Goal: Task Accomplishment & Management: Manage account settings

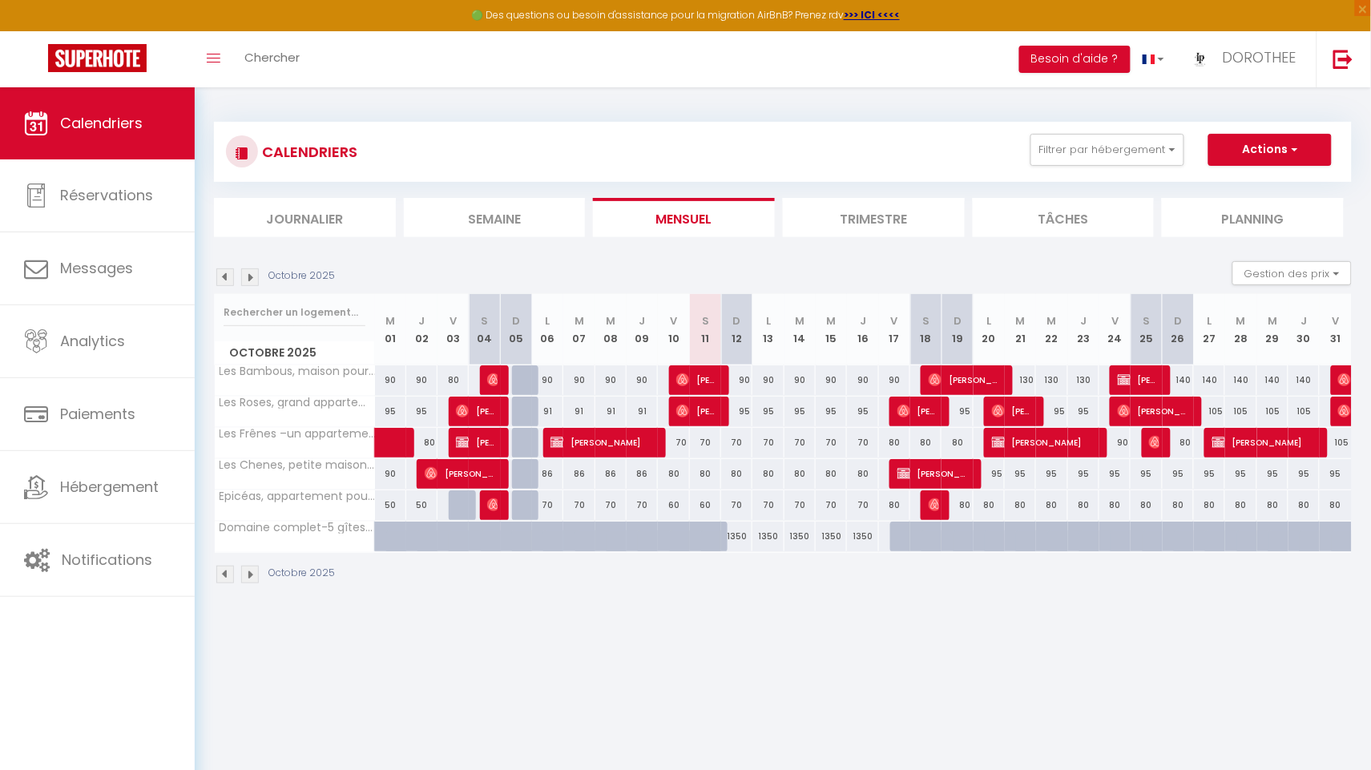
click at [248, 278] on img at bounding box center [250, 277] width 18 height 18
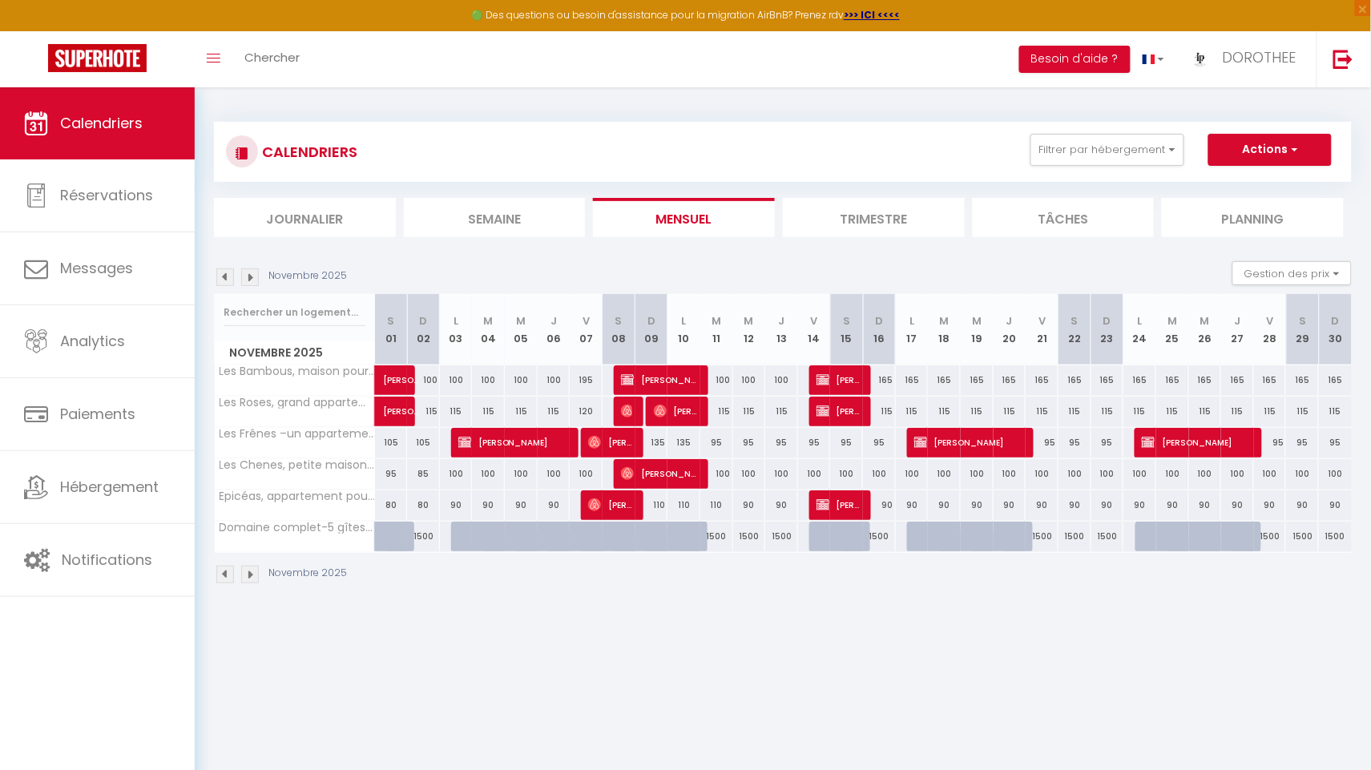
click at [248, 278] on img at bounding box center [250, 277] width 18 height 18
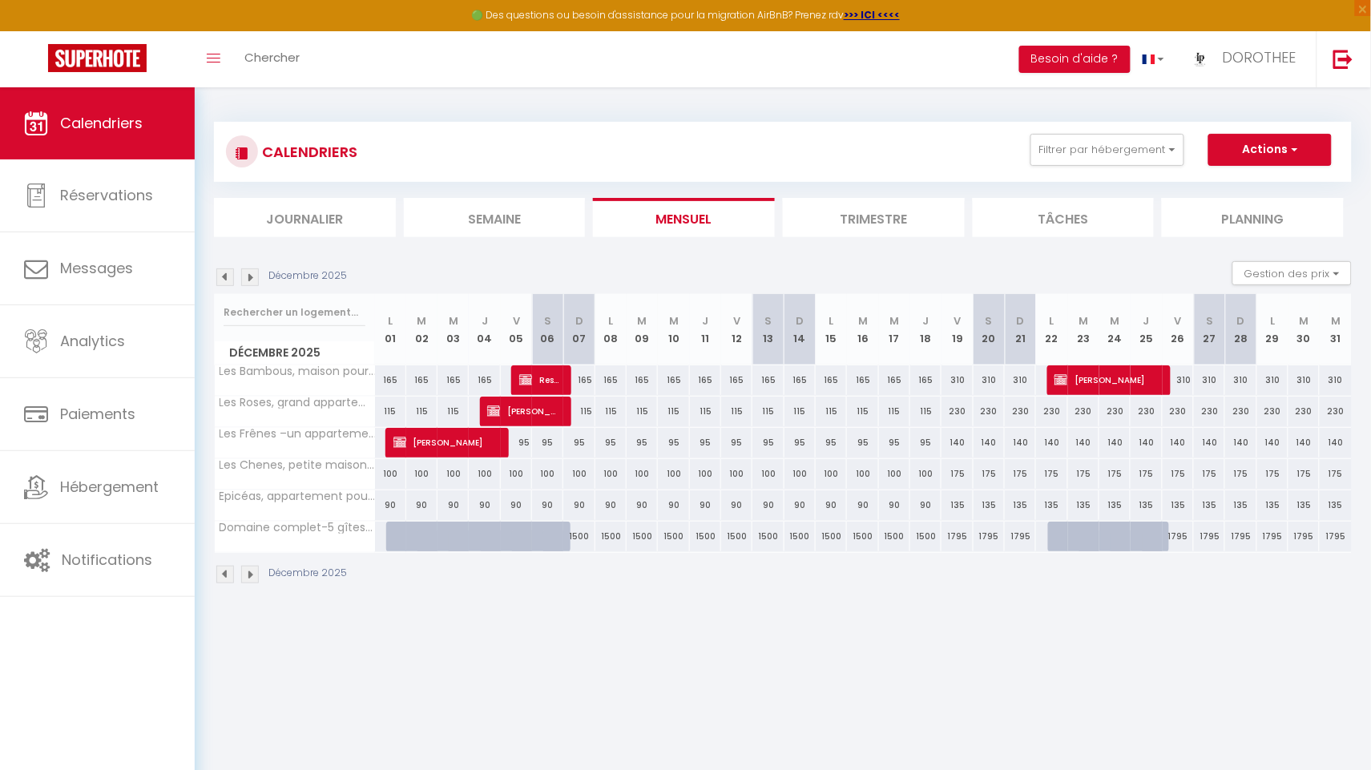
click at [1060, 380] on img at bounding box center [1060, 379] width 13 height 13
select select "KO"
select select "0"
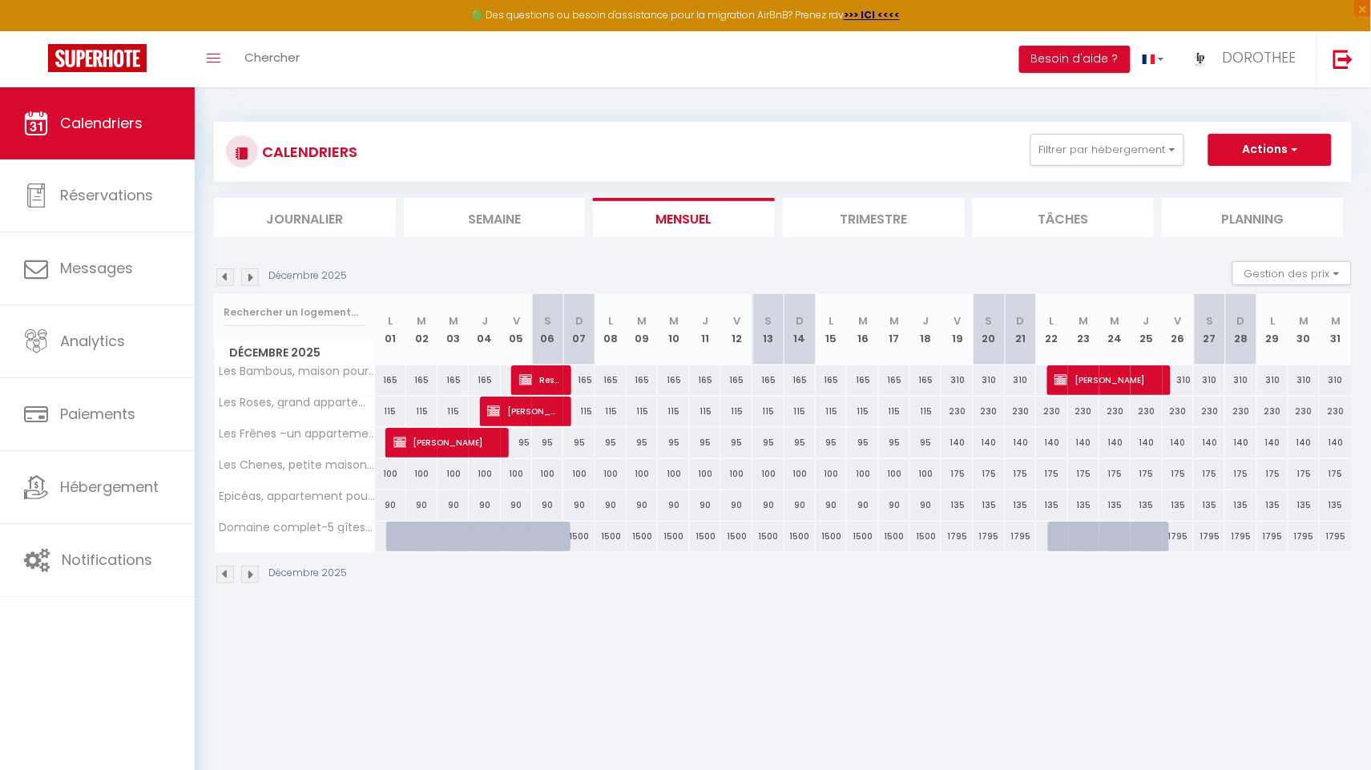
select select "1"
select select
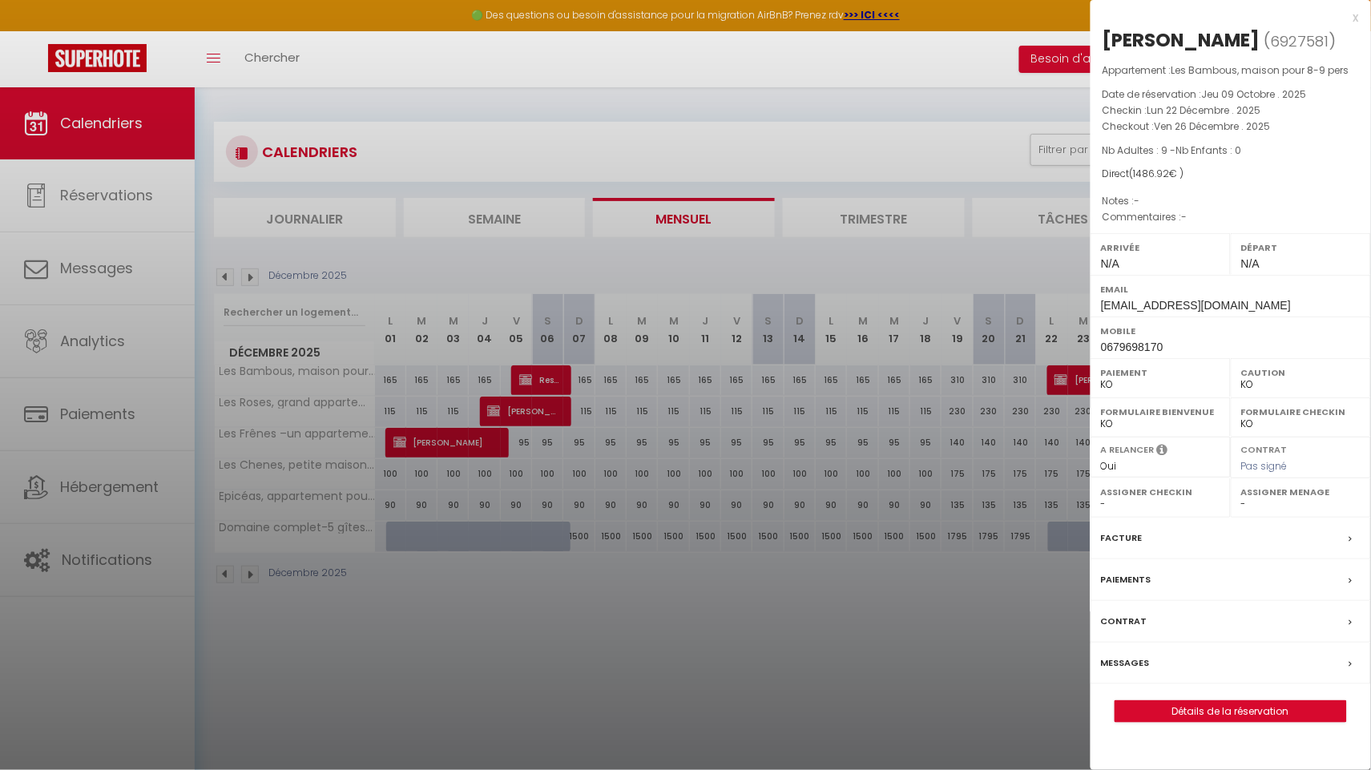
click at [1246, 711] on link "Détails de la réservation" at bounding box center [1230, 711] width 231 height 21
select select
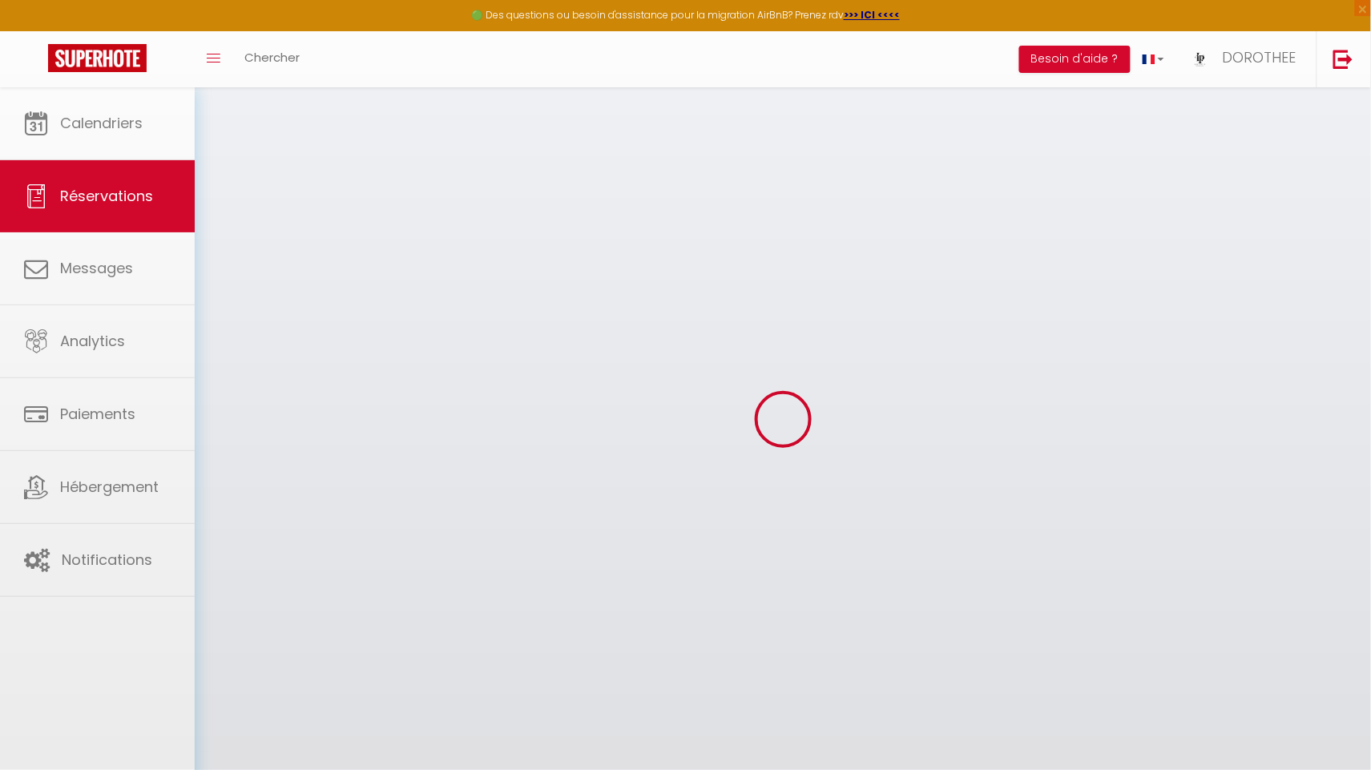
select select
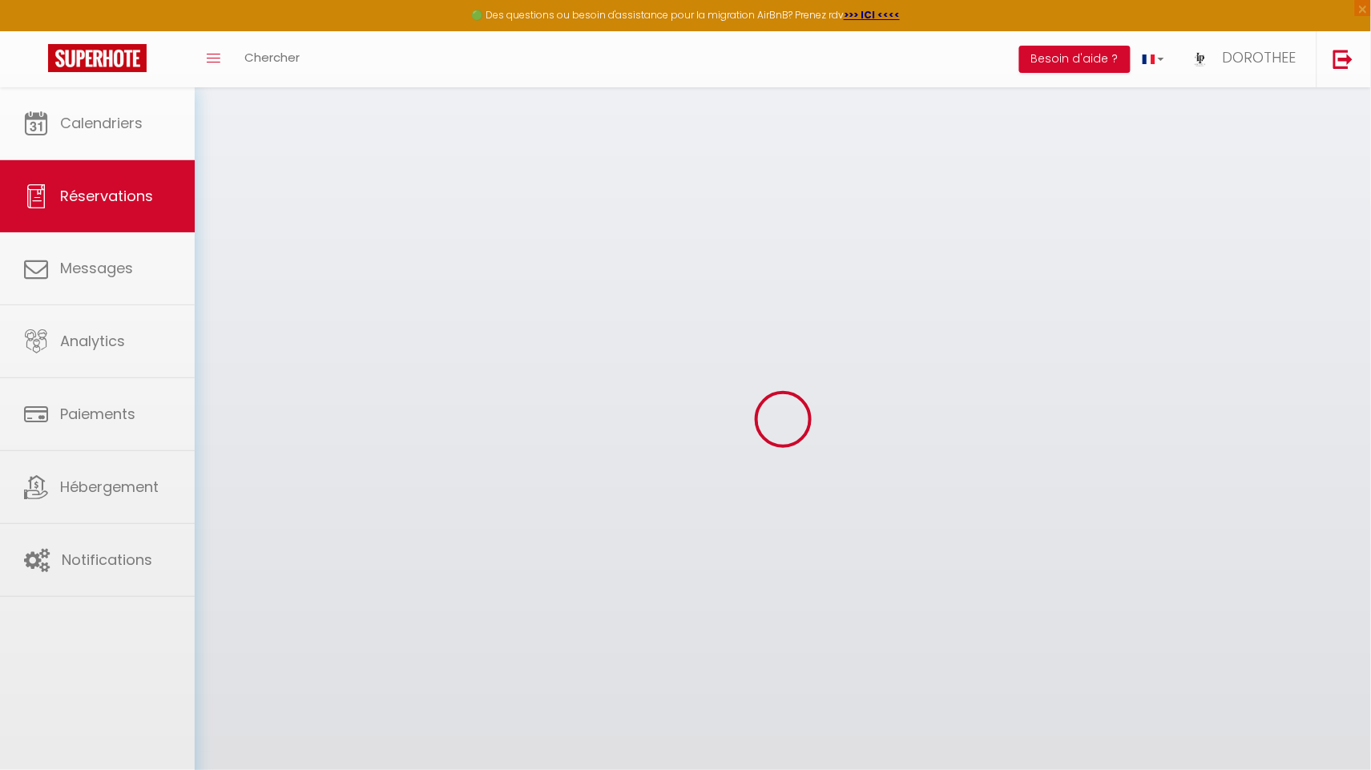
select select
checkbox input "false"
select select
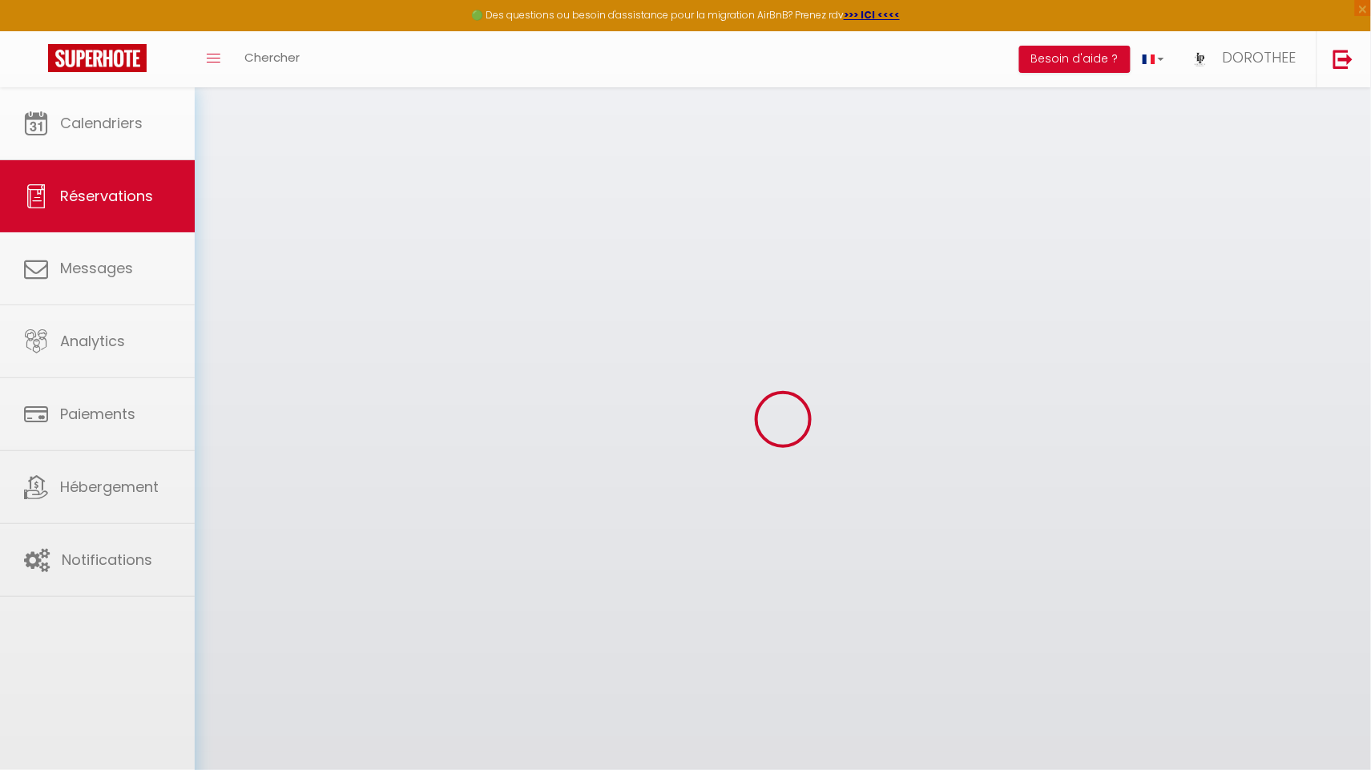
select select
checkbox input "false"
select select
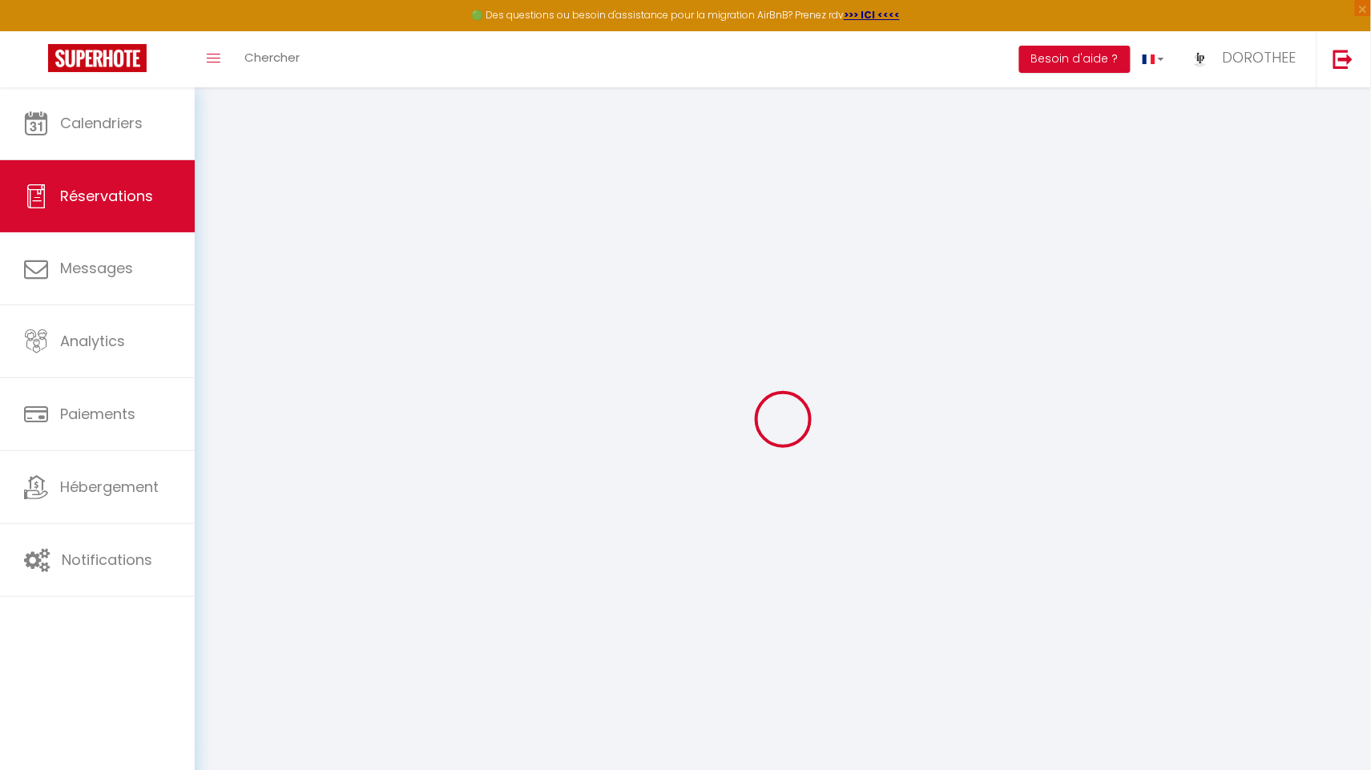
type input "[PERSON_NAME]"
type input "[GEOGRAPHIC_DATA]"
type input "[EMAIL_ADDRESS][DOMAIN_NAME]"
type input "0679698170"
select select "FR"
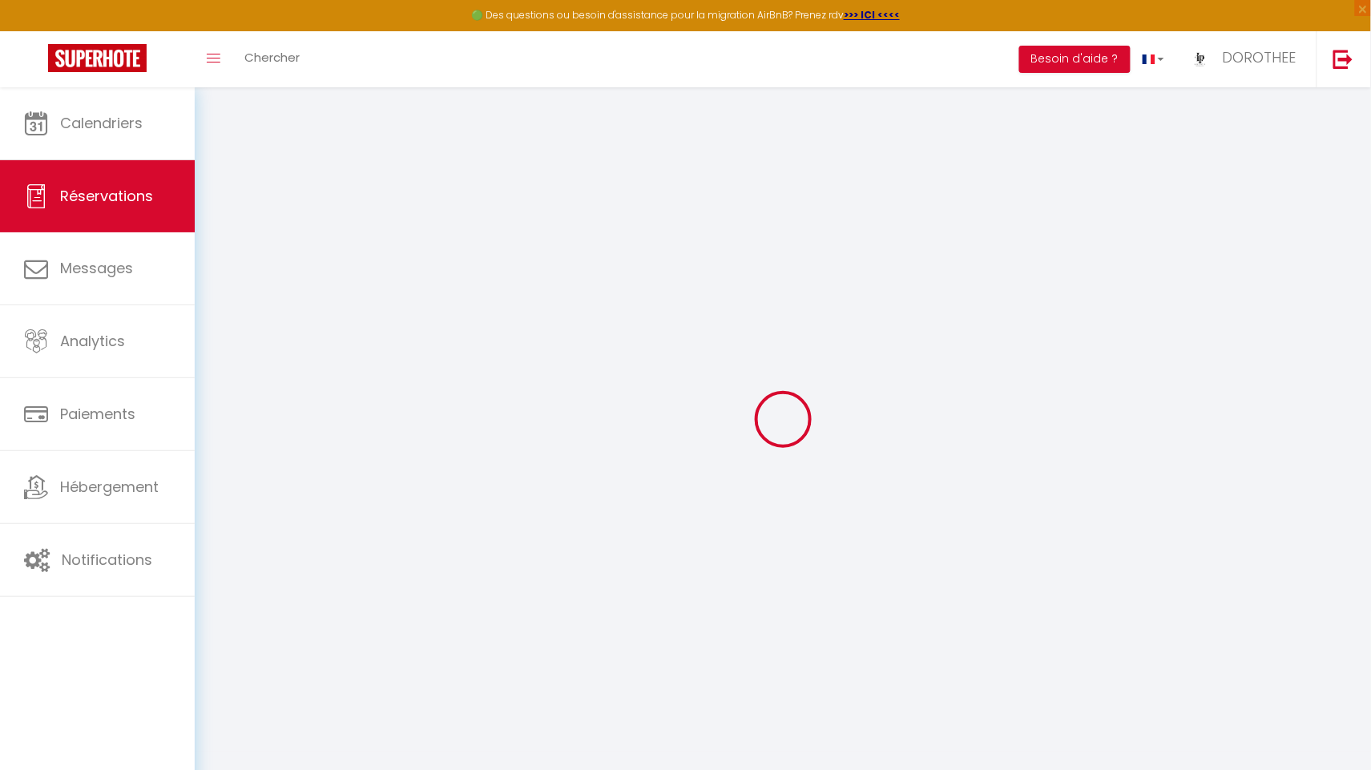
select select "41352"
select select "2"
type input "Lun 22 Décembre 2025"
select select
type input "Ven 26 Décembre 2025"
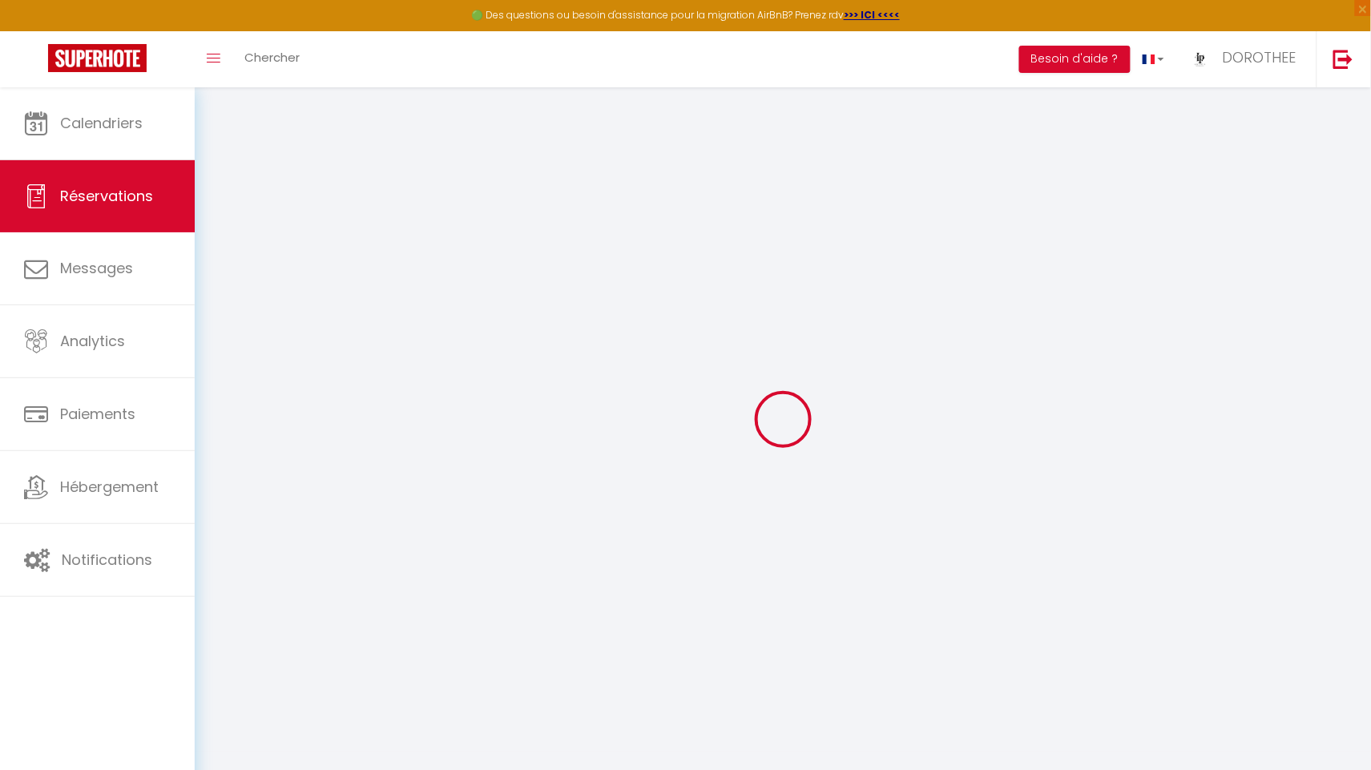
select select
type input "9"
select select "10"
select select
type input "1340"
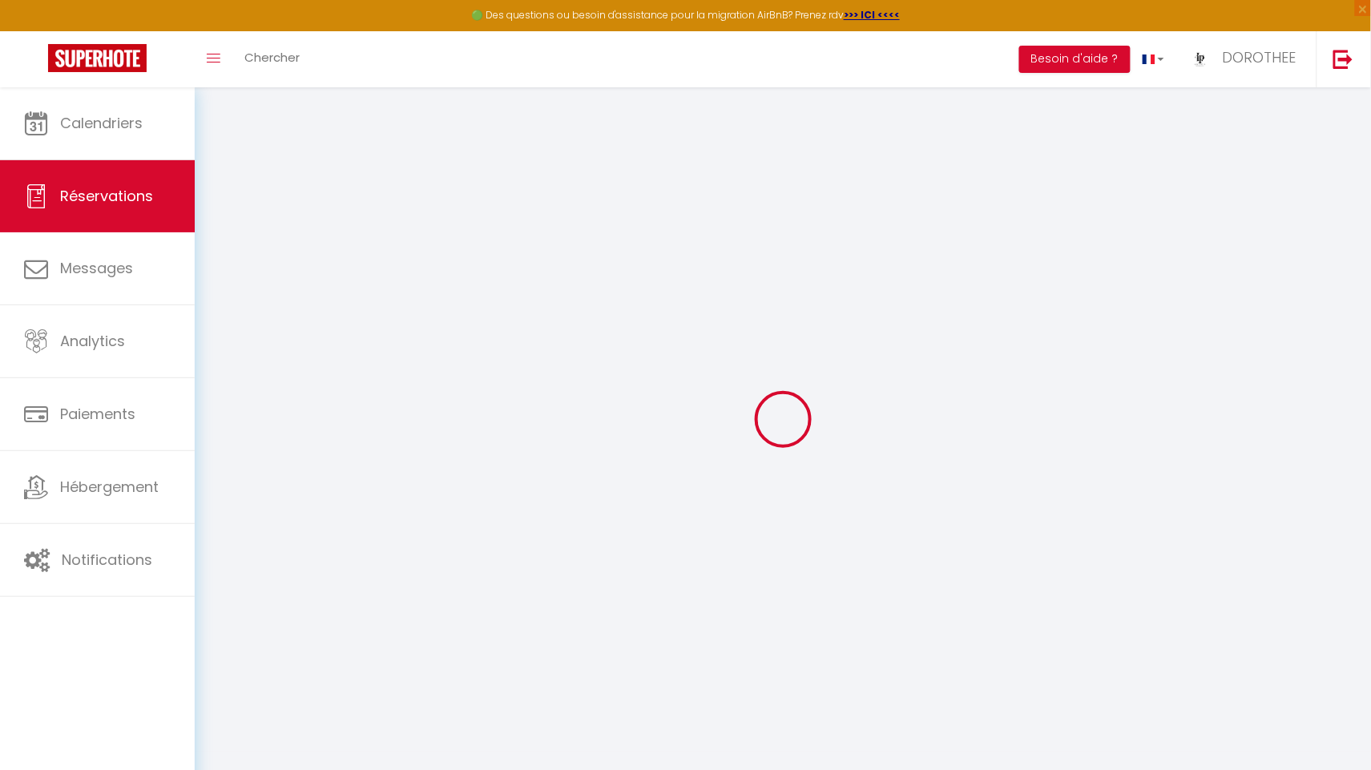
checkbox input "false"
type input "1486.92"
type input "0"
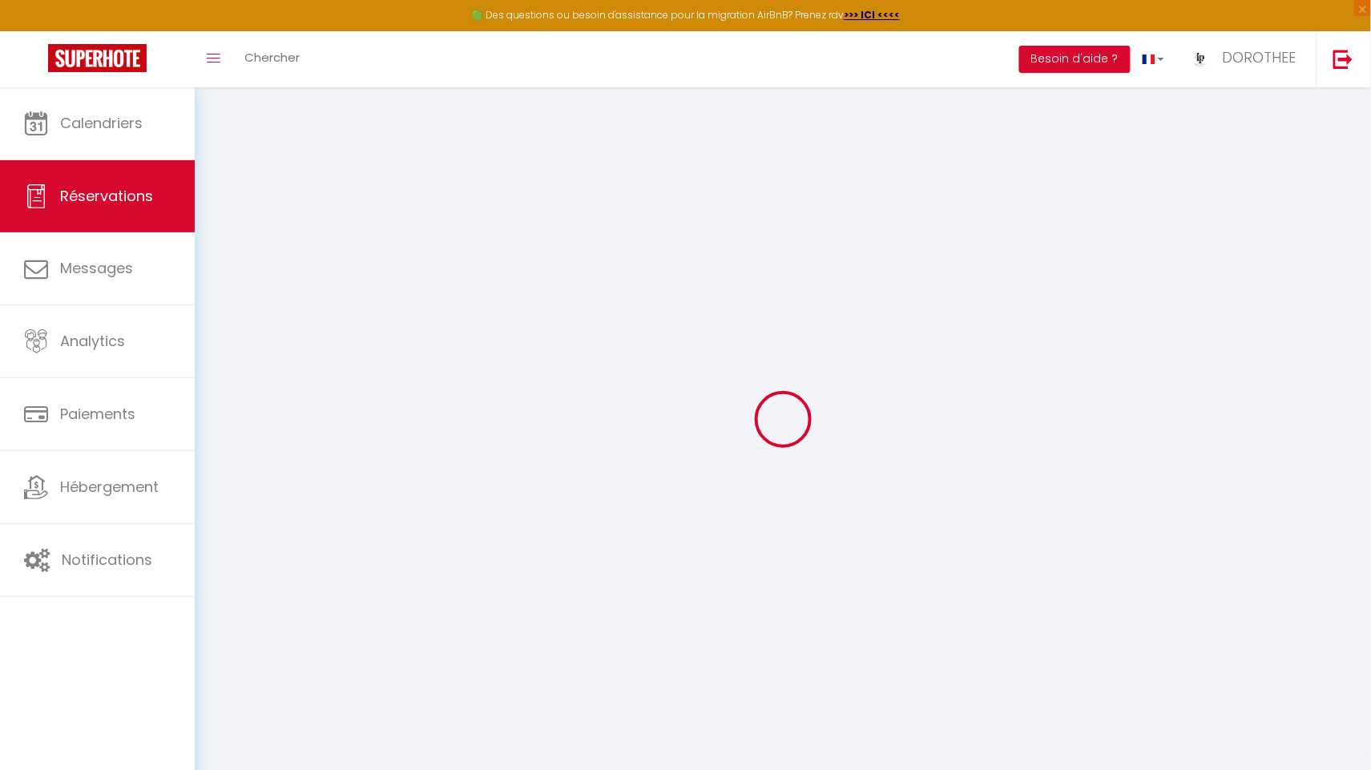
select select
select select "14"
checkbox input "false"
select select
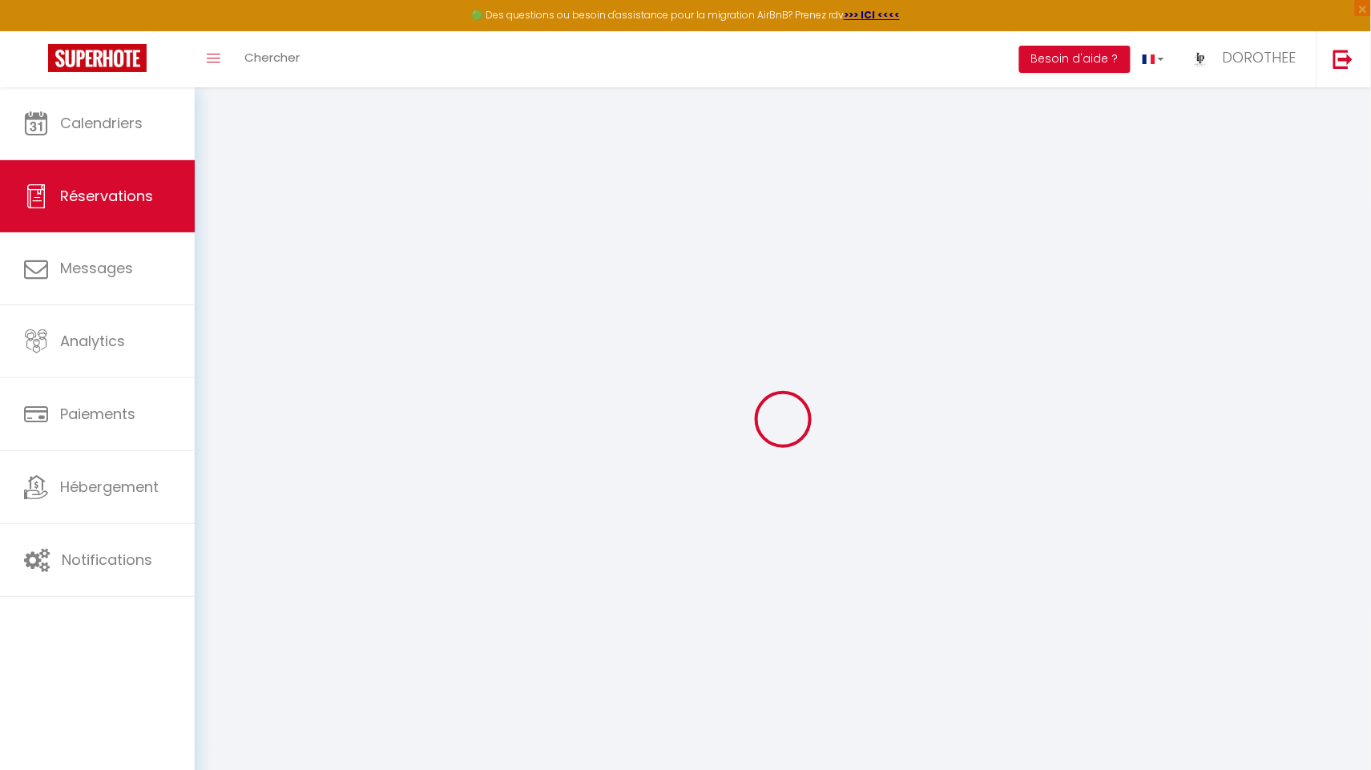
select select
checkbox input "false"
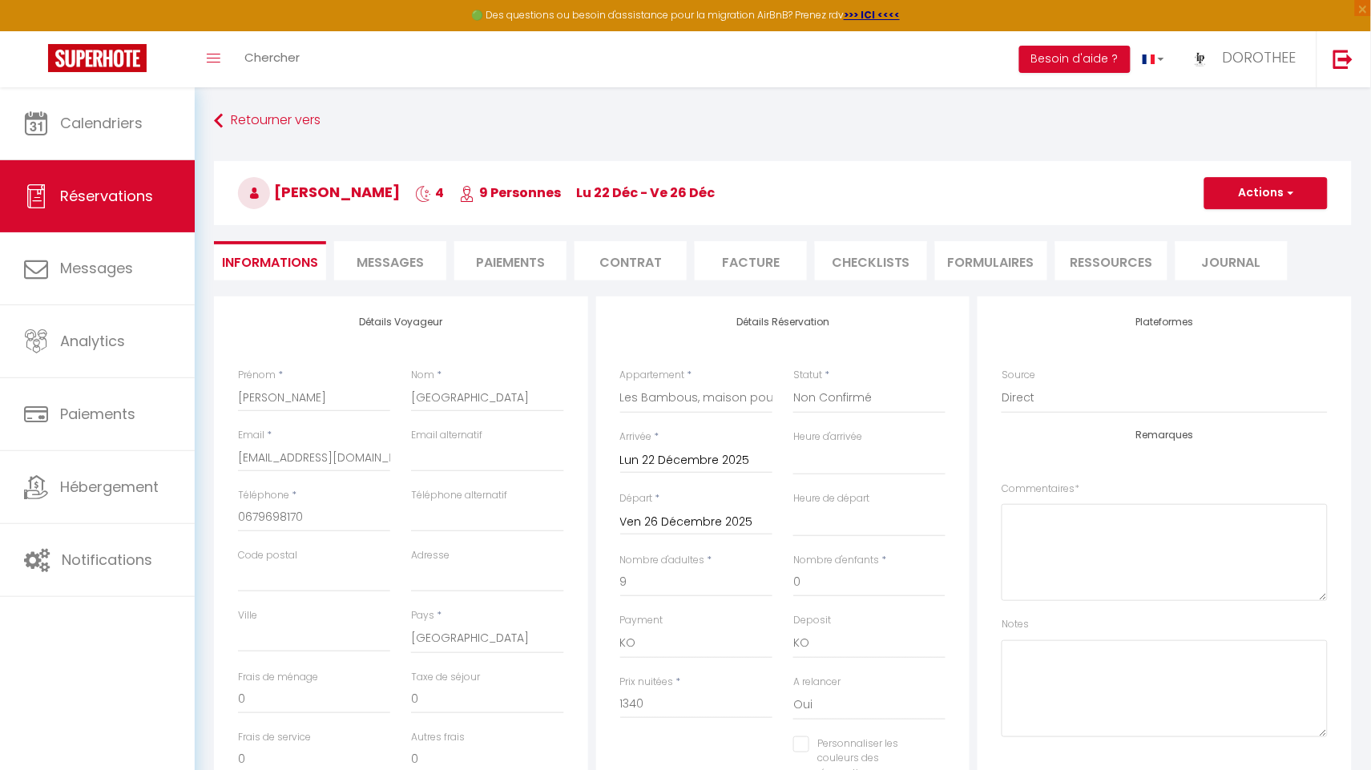
type input "85"
type input "61.92"
select select
checkbox input "false"
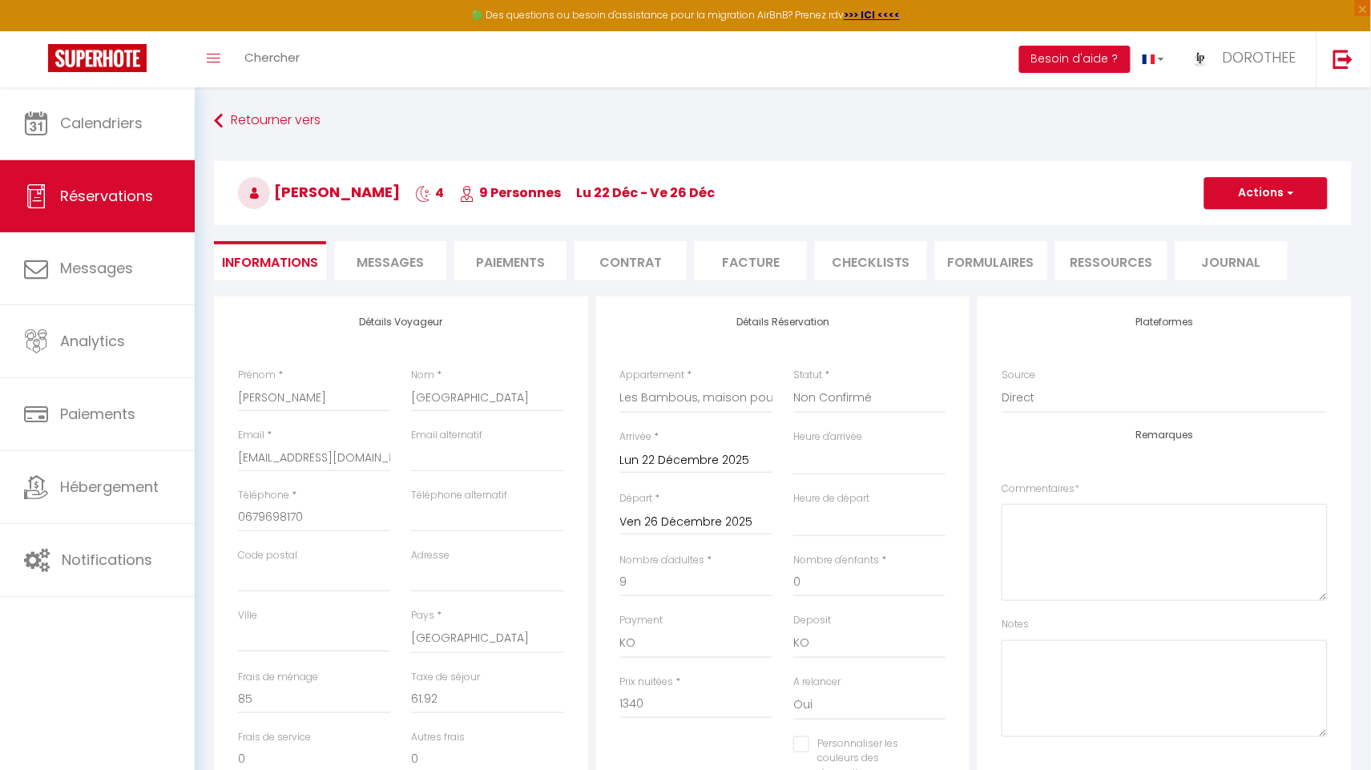
select select
click at [300, 456] on input "[EMAIL_ADDRESS][DOMAIN_NAME]" at bounding box center [314, 457] width 152 height 29
click at [724, 252] on li "Facture" at bounding box center [751, 260] width 112 height 39
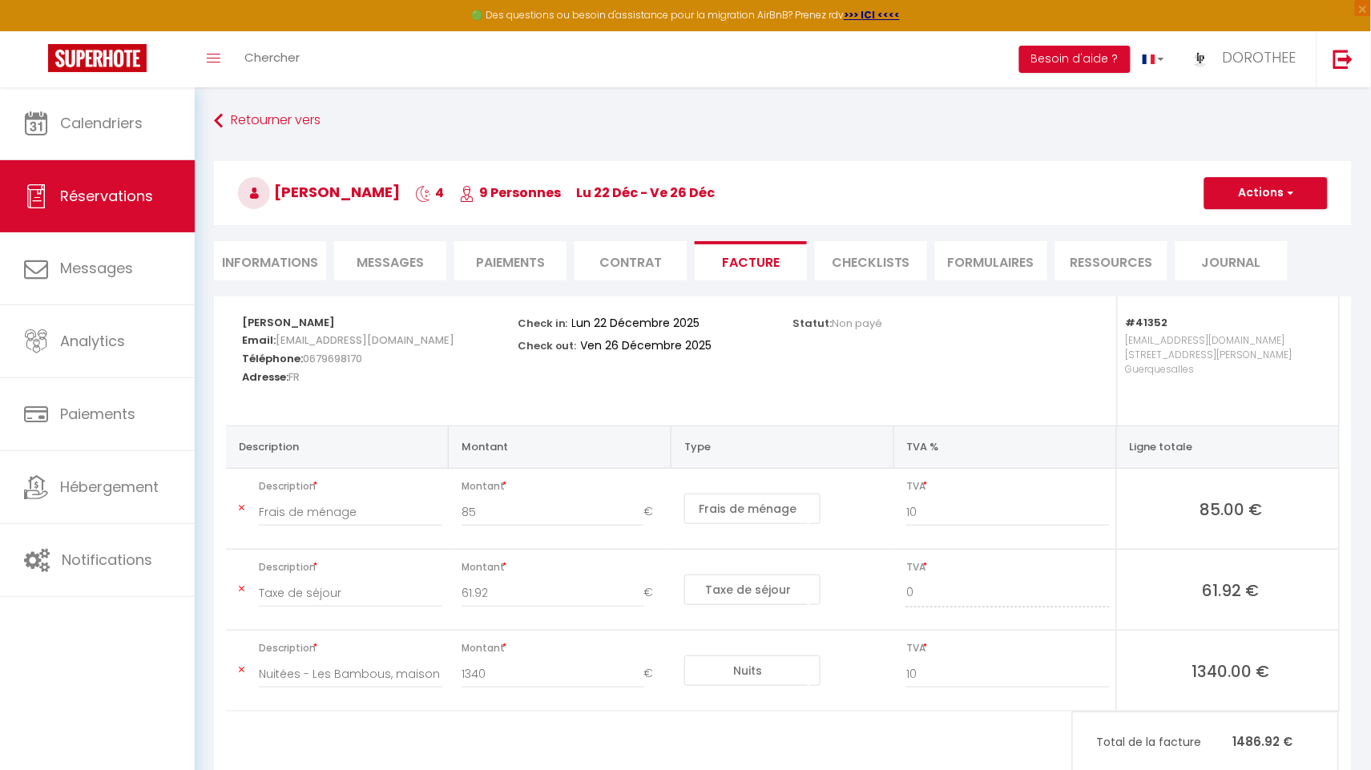
click at [1211, 189] on button "Actions" at bounding box center [1265, 193] width 123 height 32
click at [1217, 246] on link "Aperçu et éditer" at bounding box center [1254, 249] width 135 height 21
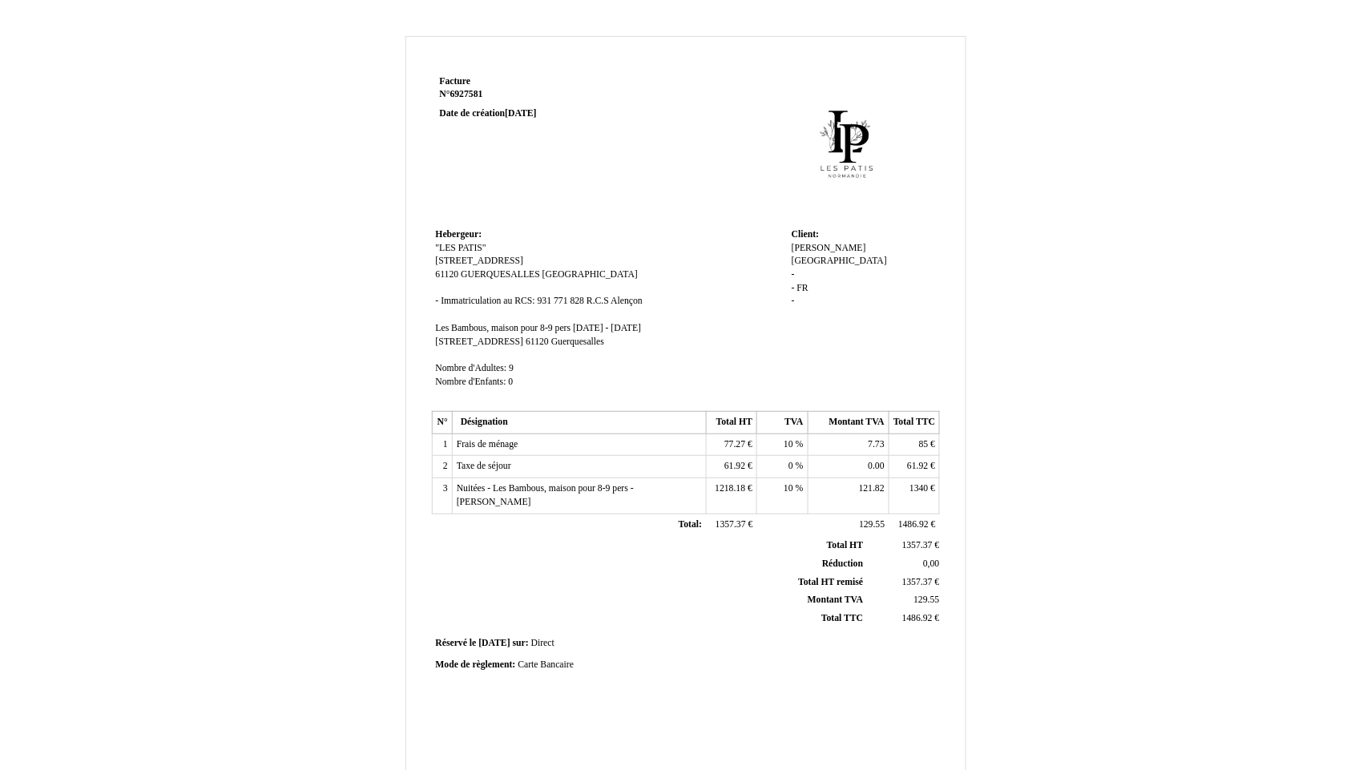
scroll to position [198, 0]
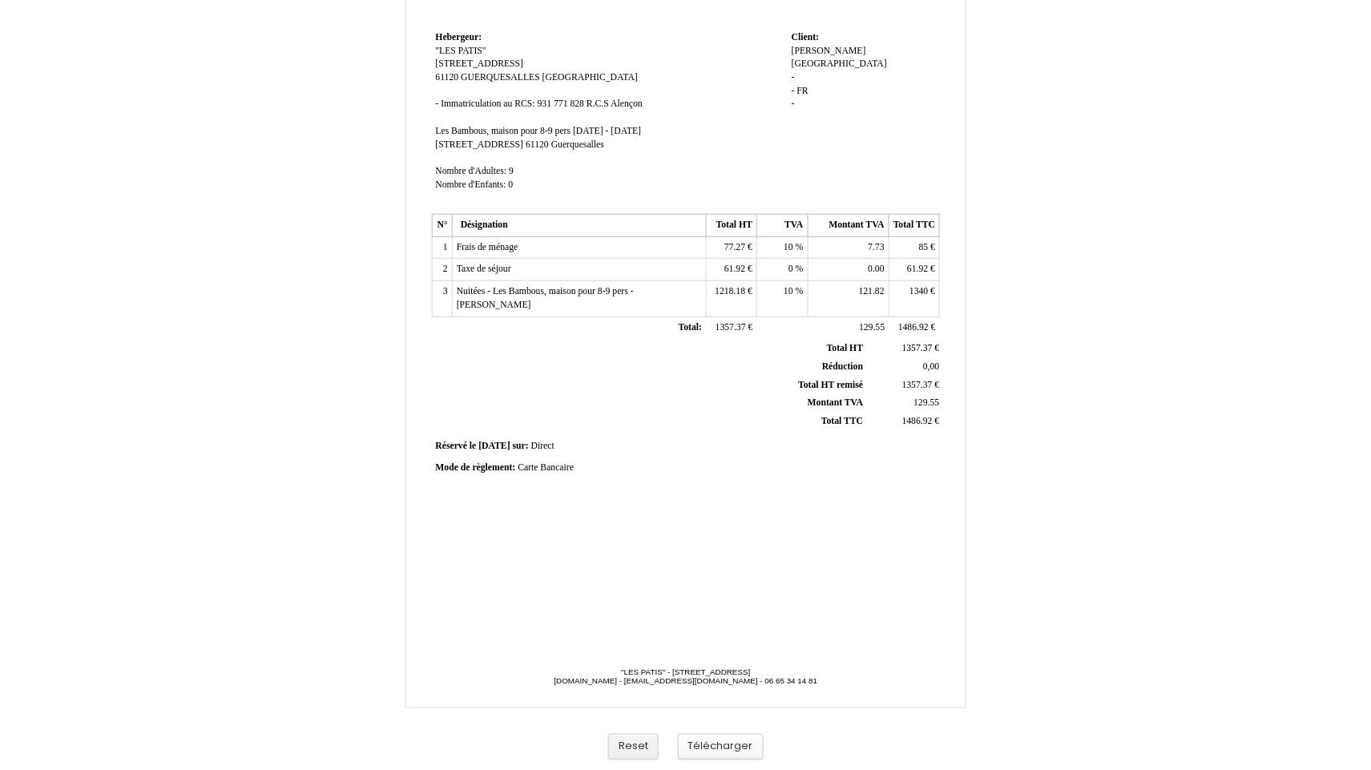
click at [713, 743] on button "Télécharger" at bounding box center [721, 747] width 86 height 26
click at [714, 743] on button "Télécharger" at bounding box center [721, 747] width 86 height 26
